Goal: Transaction & Acquisition: Purchase product/service

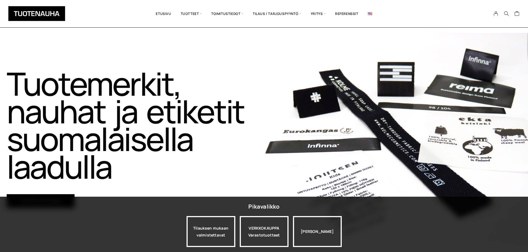
scroll to position [28, 0]
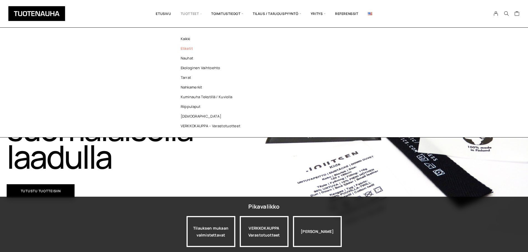
click at [187, 49] on link "Etiketit" at bounding box center [212, 49] width 80 height 10
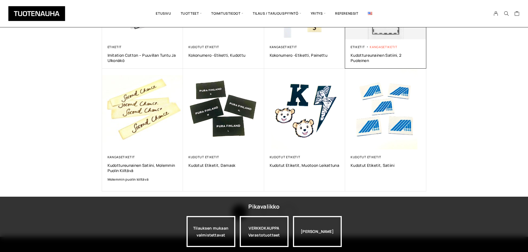
scroll to position [277, 0]
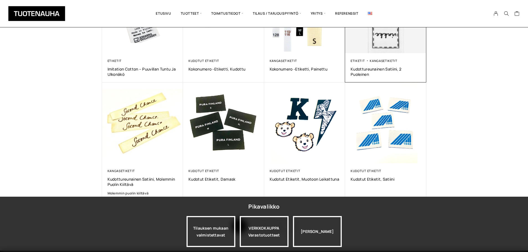
click at [386, 55] on div "Etiketit Kangasetiketit Kudottureunainen satiini, 2 puoleinen 0,00 €" at bounding box center [385, 67] width 81 height 29
click at [378, 69] on span "Kudottureunainen satiini, 2 puoleinen" at bounding box center [386, 72] width 70 height 11
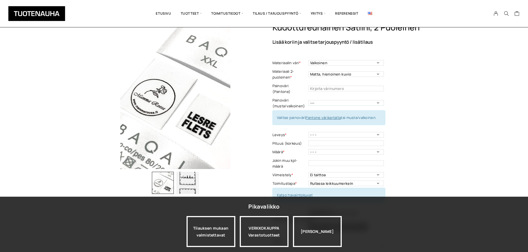
scroll to position [28, 0]
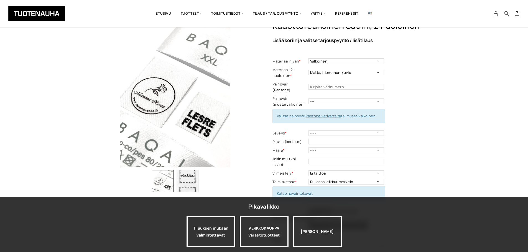
click at [347, 80] on td "Matta, hienoinen kuvio Kiiltävä, tasainen" at bounding box center [346, 73] width 77 height 14
click at [347, 85] on input "text" at bounding box center [345, 87] width 75 height 6
click at [286, 81] on label "Painoväri (Pantone)" at bounding box center [289, 87] width 35 height 12
click at [345, 99] on select "--- Musta Valkoinen" at bounding box center [345, 102] width 75 height 6
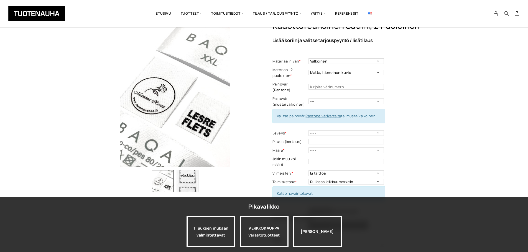
click at [327, 114] on link "Pantone värikartalta" at bounding box center [322, 116] width 35 height 5
click at [375, 99] on select "--- Musta Valkoinen" at bounding box center [345, 102] width 75 height 6
select select "musta"
click at [308, 99] on select "--- Musta Valkoinen" at bounding box center [345, 102] width 75 height 6
click at [369, 73] on select "Matta, hienoinen kuvio Kiiltävä, tasainen" at bounding box center [345, 73] width 75 height 6
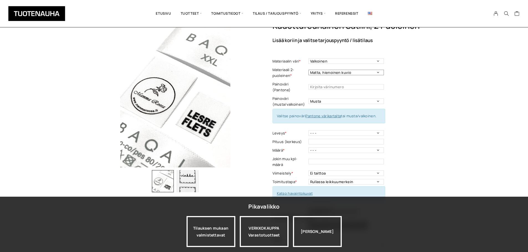
select select "Kiiltävä, tasainen"
click at [308, 70] on select "Matta, hienoinen kuvio Kiiltävä, tasainen" at bounding box center [345, 73] width 75 height 6
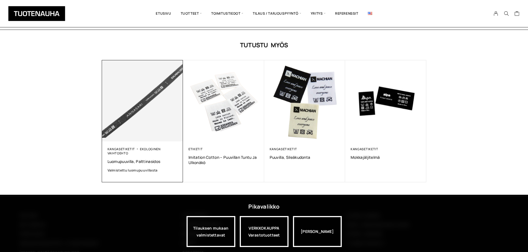
scroll to position [367, 0]
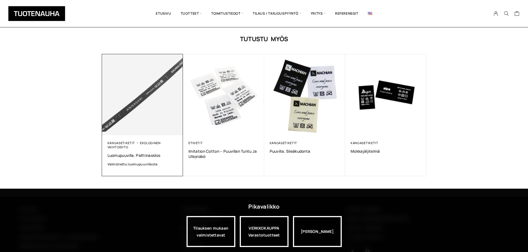
click at [137, 120] on img at bounding box center [142, 94] width 81 height 81
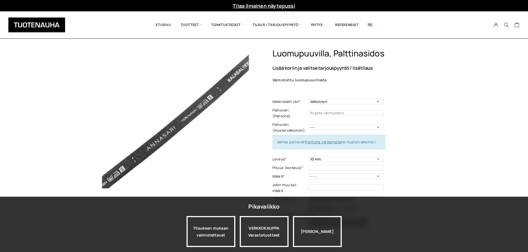
scroll to position [28, 0]
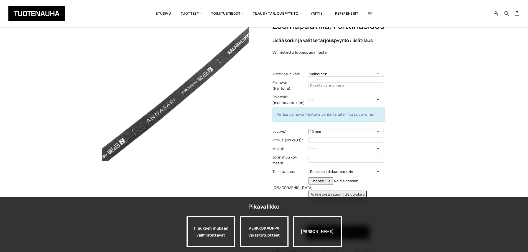
click at [371, 129] on select "10 mm" at bounding box center [345, 132] width 75 height 6
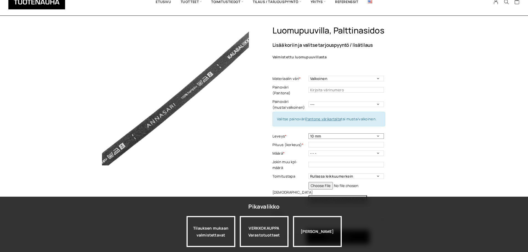
scroll to position [0, 0]
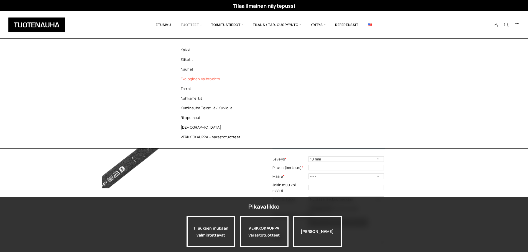
click at [193, 79] on link "Ekologinen vaihtoehto" at bounding box center [212, 79] width 80 height 10
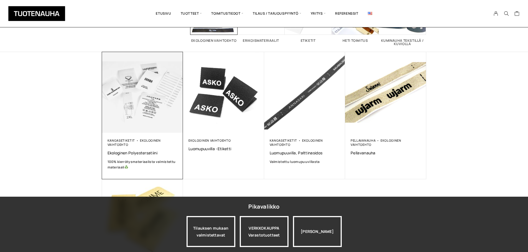
scroll to position [69, 0]
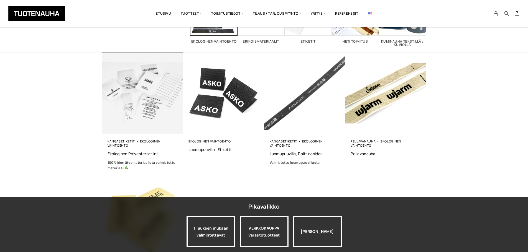
click at [120, 108] on img at bounding box center [142, 93] width 85 height 85
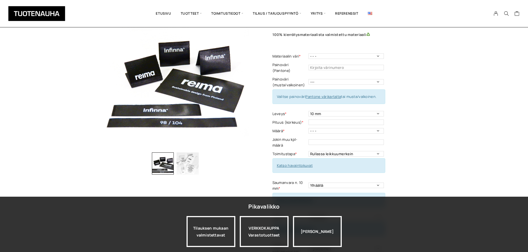
scroll to position [55, 0]
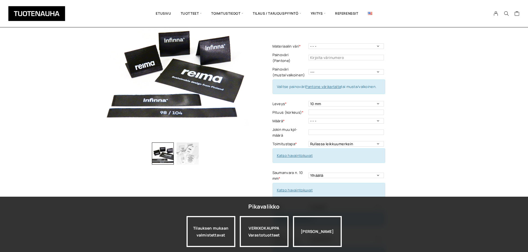
click at [194, 157] on img "button" at bounding box center [188, 154] width 22 height 22
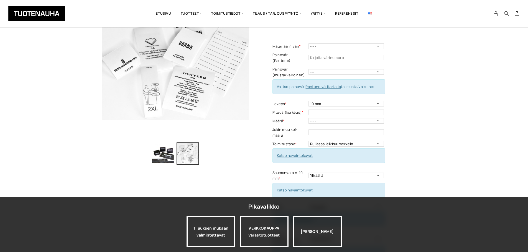
click at [164, 156] on img "button" at bounding box center [163, 154] width 22 height 22
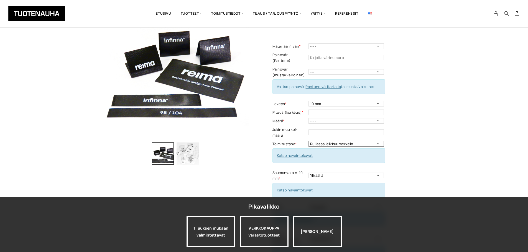
click at [353, 141] on select "Rullassa leikkuumerkein Rullassa ilman leikkuumerkkejä Leikattuna" at bounding box center [345, 144] width 75 height 6
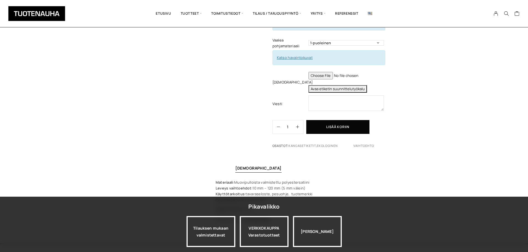
scroll to position [249, 0]
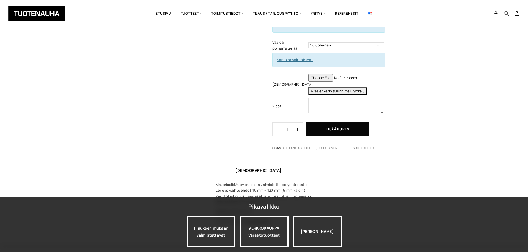
click at [326, 88] on button "Avaa etiketin suunnittelutyökalu" at bounding box center [337, 91] width 58 height 7
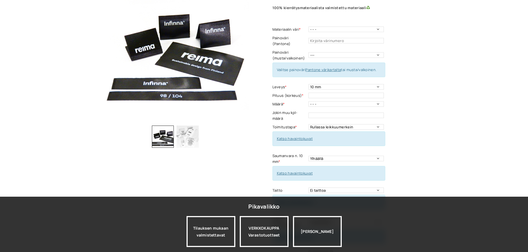
scroll to position [0, 0]
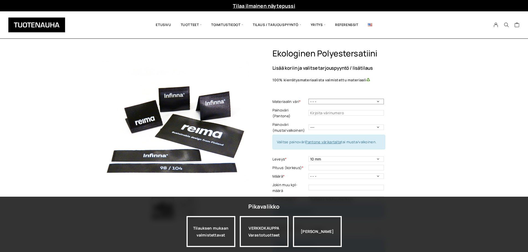
click at [372, 101] on select "- - - Valkoinen Musta" at bounding box center [345, 102] width 75 height 6
select select "Valkoinen"
click at [308, 99] on select "- - - Valkoinen Musta" at bounding box center [345, 102] width 75 height 6
click at [348, 125] on select "--- Musta Valkoinen" at bounding box center [345, 128] width 75 height 6
select select "musta"
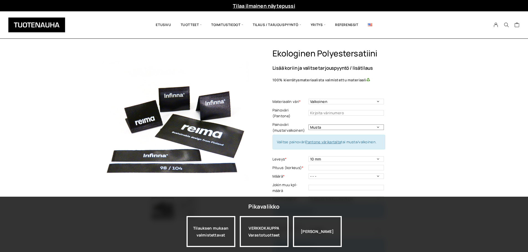
click at [308, 125] on select "--- Musta Valkoinen" at bounding box center [345, 128] width 75 height 6
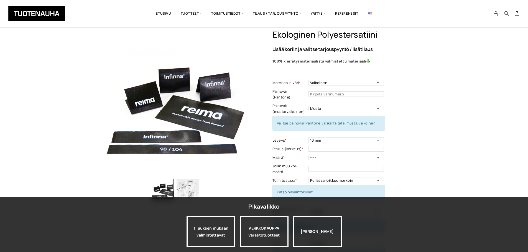
scroll to position [28, 0]
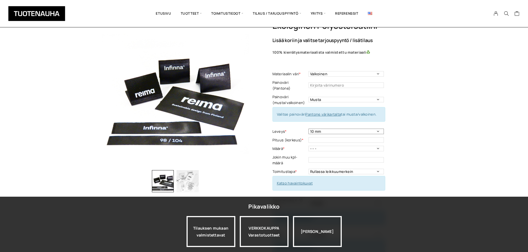
click at [380, 129] on select "10 mm 15 mm 20 mm 25 mm 30 mm 35 mm 40 mm 45 mm 50 mm 55 mm 60 mm 65 mm 70 mm" at bounding box center [345, 132] width 75 height 6
select select "20 mm"
click at [308, 129] on select "10 mm 15 mm 20 mm 25 mm 30 mm 35 mm 40 mm 45 mm 50 mm 55 mm 60 mm 65 mm 70 mm" at bounding box center [345, 132] width 75 height 6
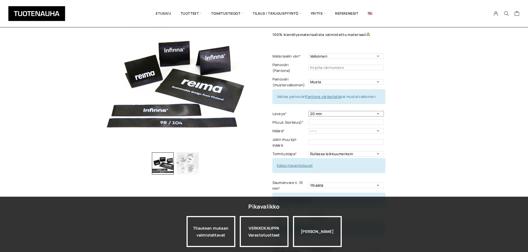
scroll to position [55, 0]
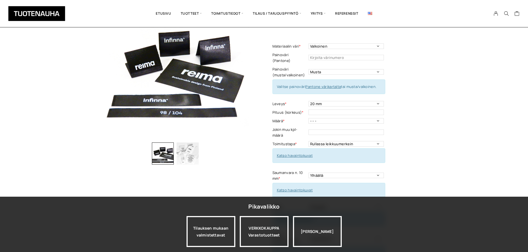
click at [305, 153] on link "Katso havaintokuvat" at bounding box center [295, 155] width 36 height 5
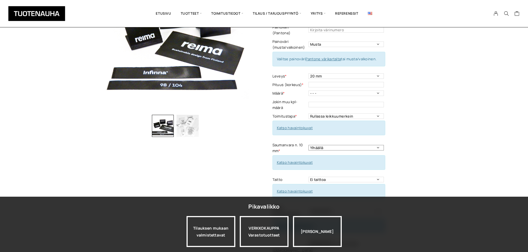
click at [340, 145] on select "Ylhäällä Vasemmalla sivulla Oikealla sivulla Ympäriinsä Molemmilla sivuilla Ylh…" at bounding box center [345, 148] width 75 height 6
select select "Ylhäällä ja alhaalla"
click at [308, 145] on select "Ylhäällä Vasemmalla sivulla Oikealla sivulla Ympäriinsä Molemmilla sivuilla Ylh…" at bounding box center [345, 148] width 75 height 6
click at [352, 145] on select "Ylhäällä Vasemmalla sivulla Oikealla sivulla Ympäriinsä Molemmilla sivuilla Ylh…" at bounding box center [345, 148] width 75 height 6
click at [295, 160] on link "Katso havaintokuvat" at bounding box center [295, 162] width 36 height 5
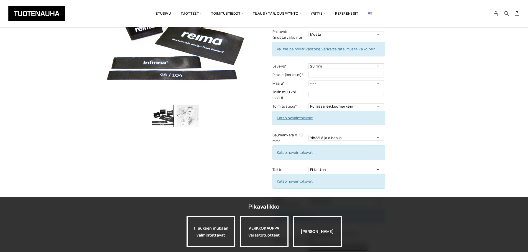
scroll to position [111, 0]
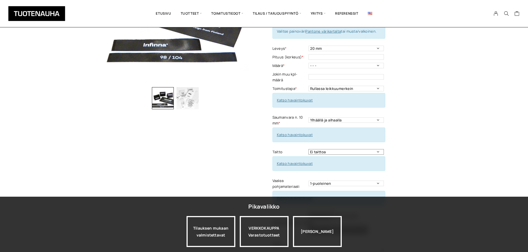
click at [364, 149] on select "Ei taittoa Päästätaitto Päistätaitto Keskitaitto,minimi koko 15 x 40 mm Hiippat…" at bounding box center [345, 152] width 75 height 6
select select "Keskitaitto, minimi koko 15 x 40 mm"
click at [308, 149] on select "Ei taittoa Päästätaitto Päistätaitto Keskitaitto,minimi koko 15 x 40 mm Hiippat…" at bounding box center [345, 152] width 75 height 6
click at [296, 161] on link "Katso havaintokuvat" at bounding box center [295, 163] width 36 height 5
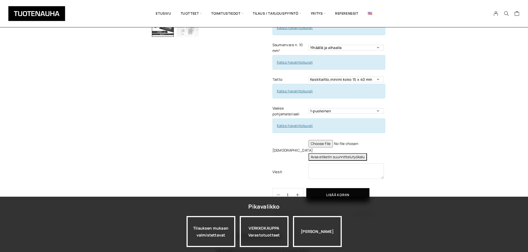
scroll to position [194, 0]
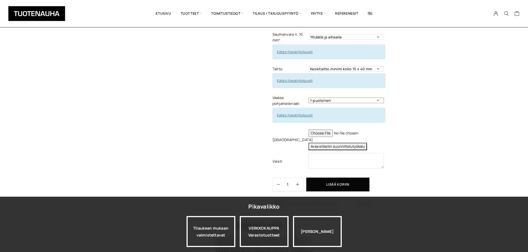
click at [363, 98] on select "1-puoleinen 2-puoleinen" at bounding box center [345, 101] width 75 height 6
click at [284, 113] on link "Katso havaintokuvat" at bounding box center [295, 115] width 36 height 5
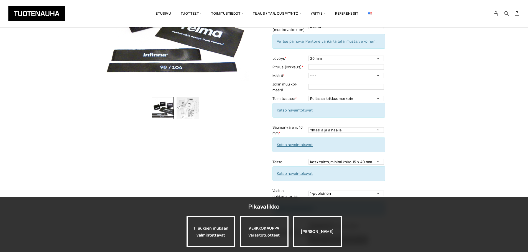
scroll to position [0, 0]
